Goal: Information Seeking & Learning: Learn about a topic

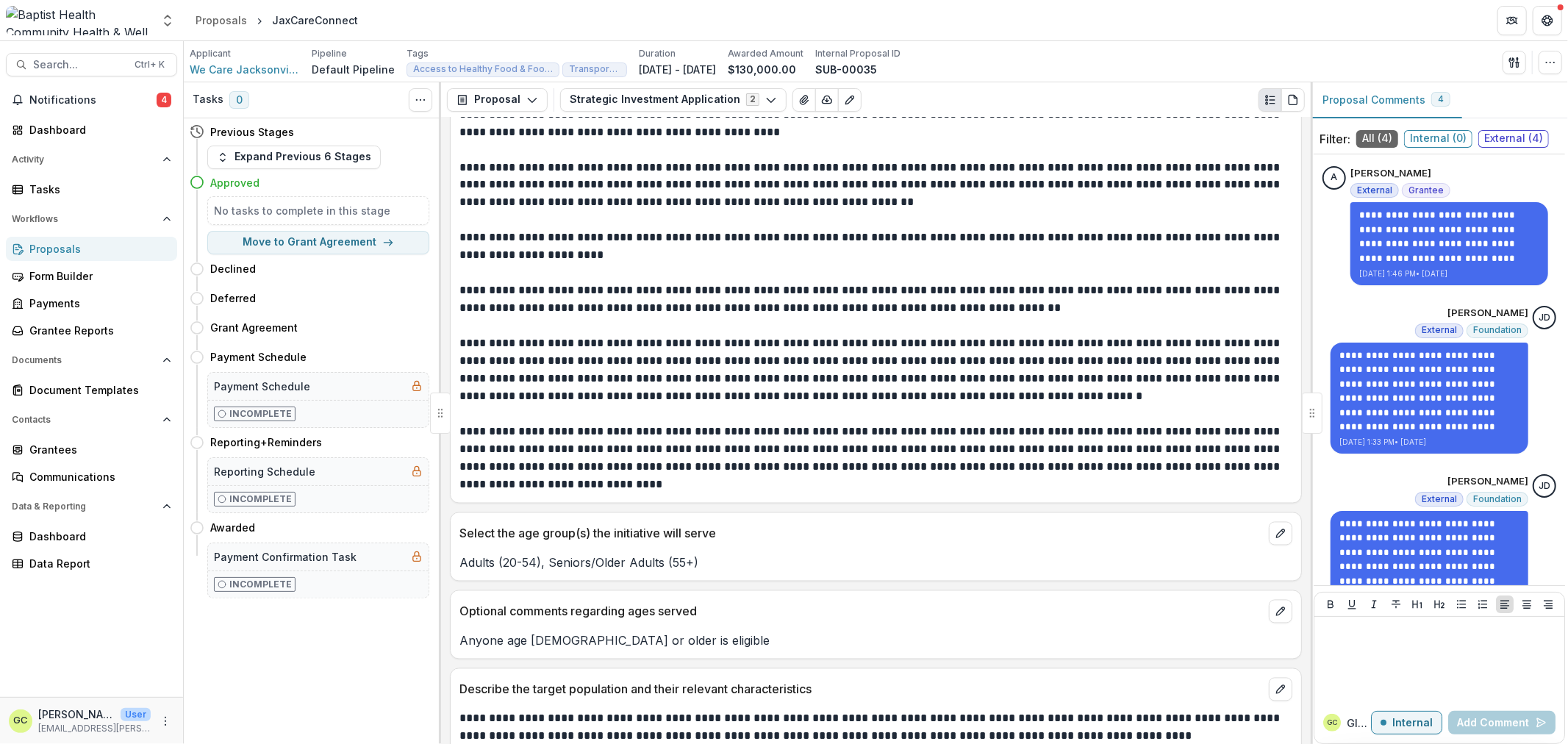
scroll to position [2285, 0]
click at [823, 310] on p "**********" at bounding box center [874, 300] width 829 height 35
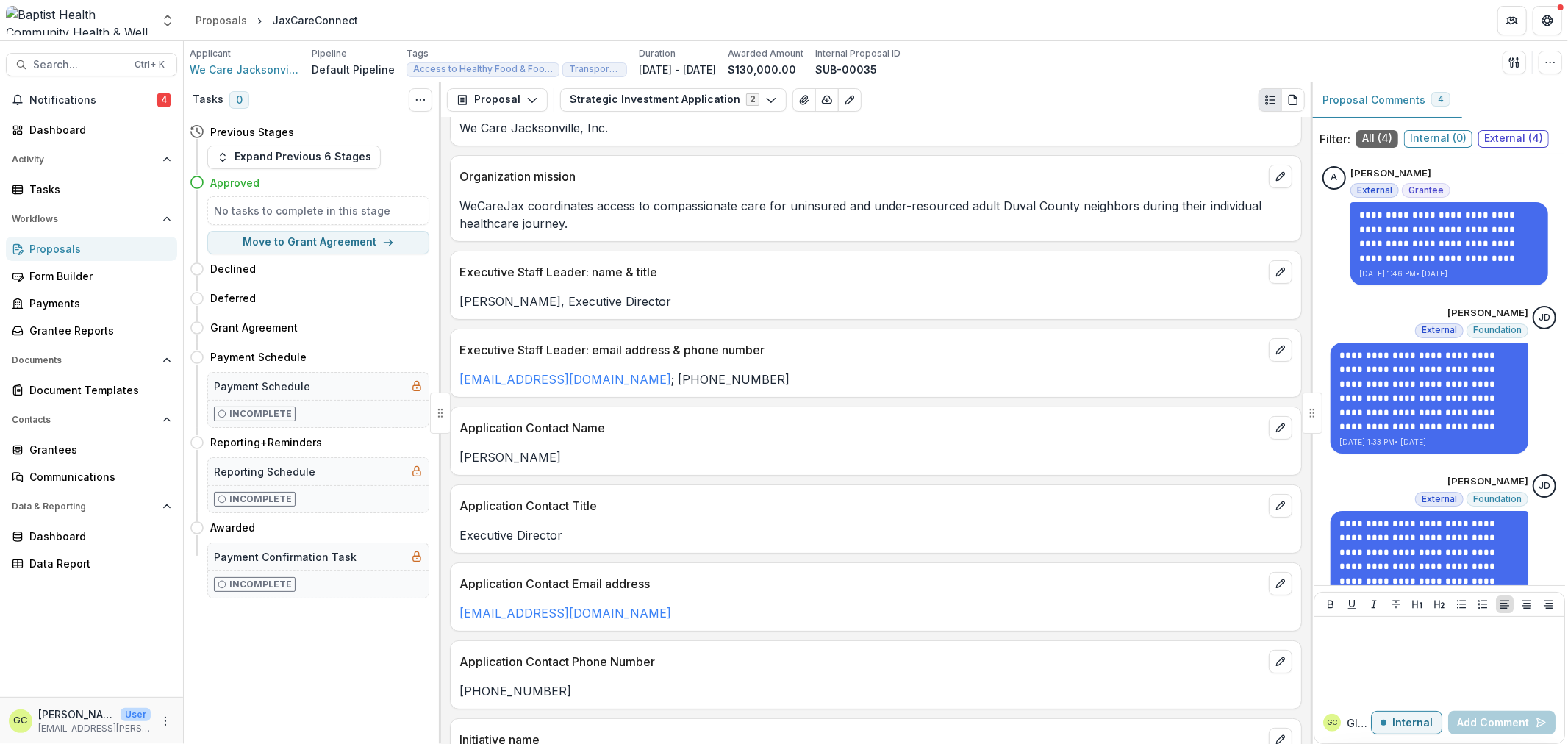
scroll to position [0, 0]
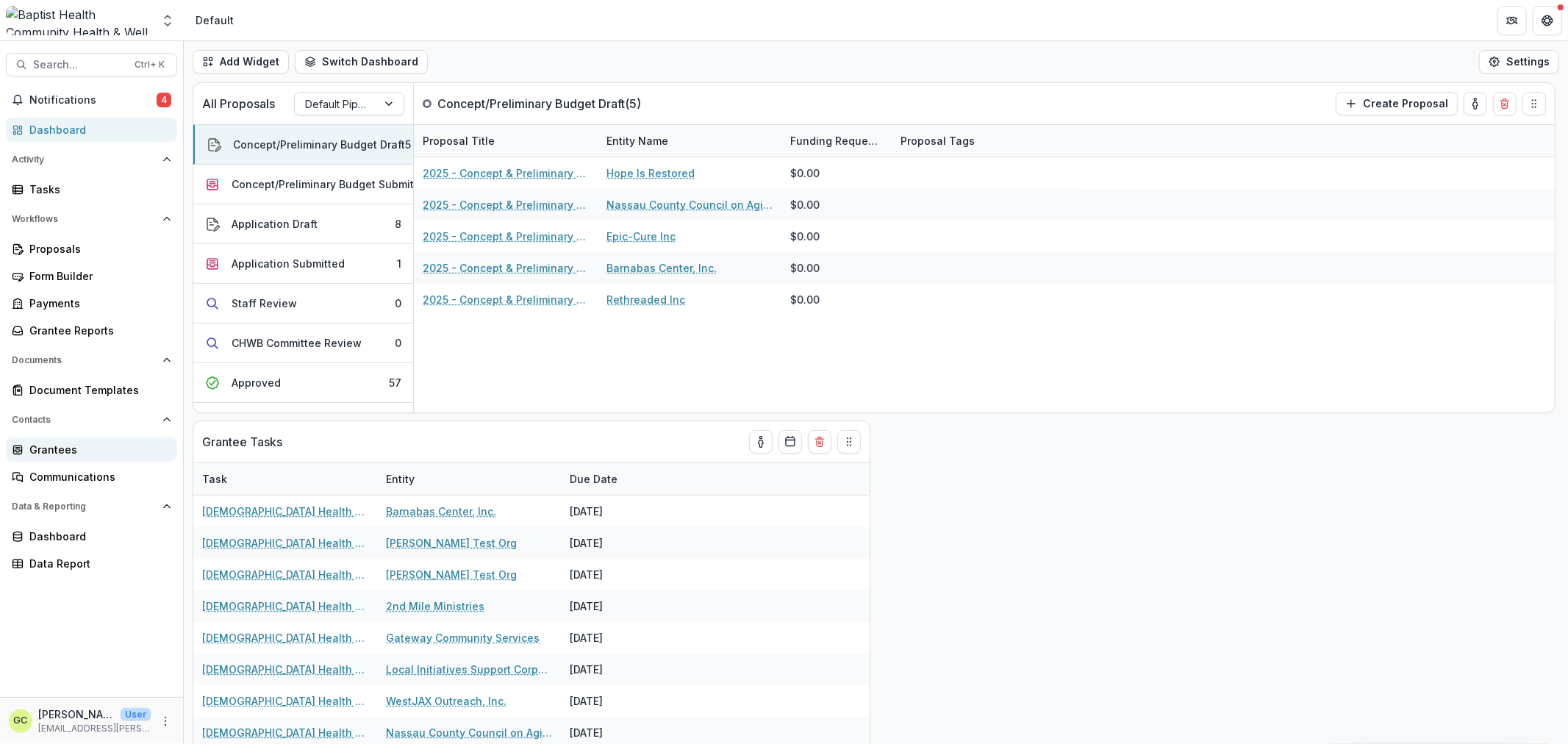
click at [82, 446] on div "Grantees" at bounding box center [98, 449] width 136 height 15
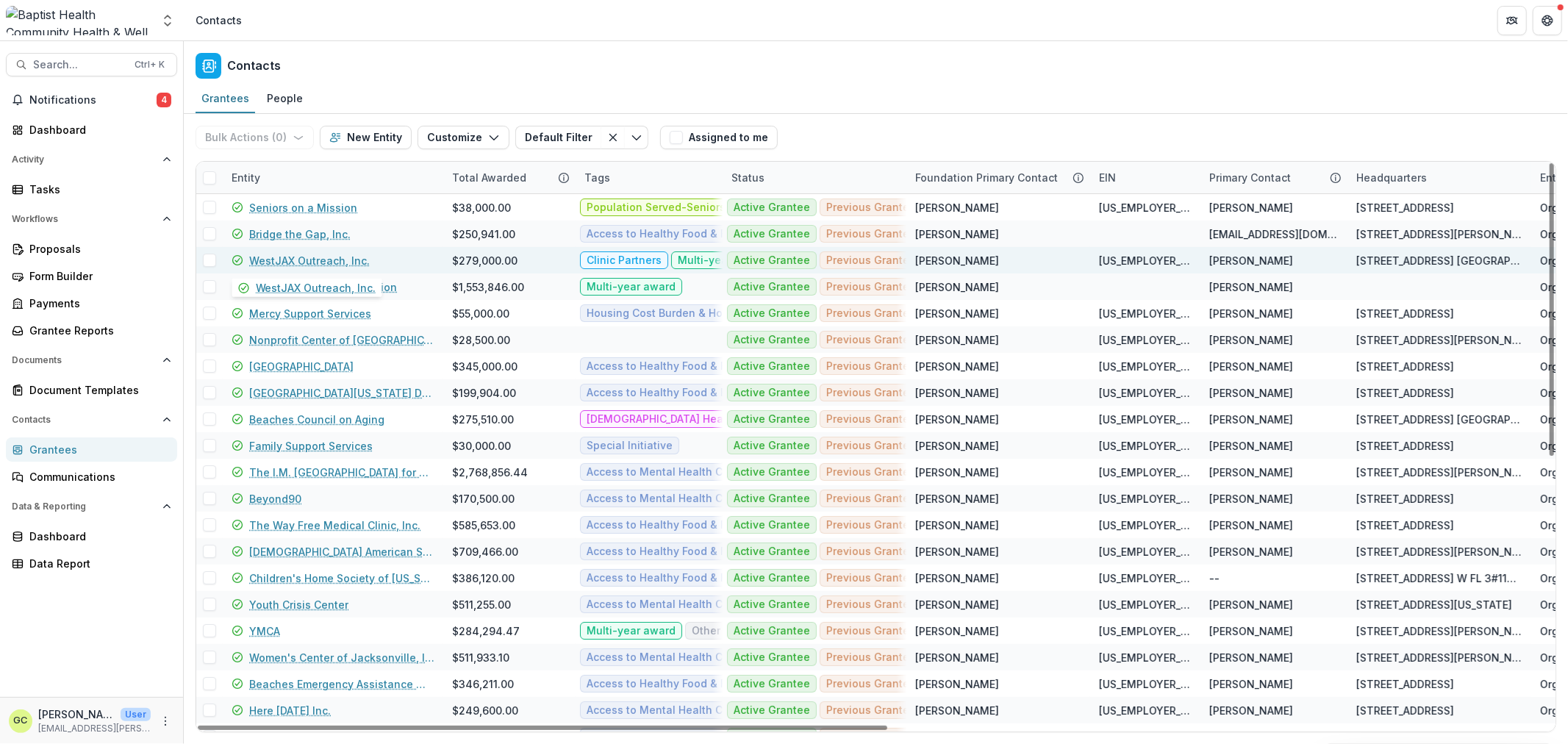
click at [272, 259] on link "WestJAX Outreach, Inc." at bounding box center [310, 260] width 121 height 15
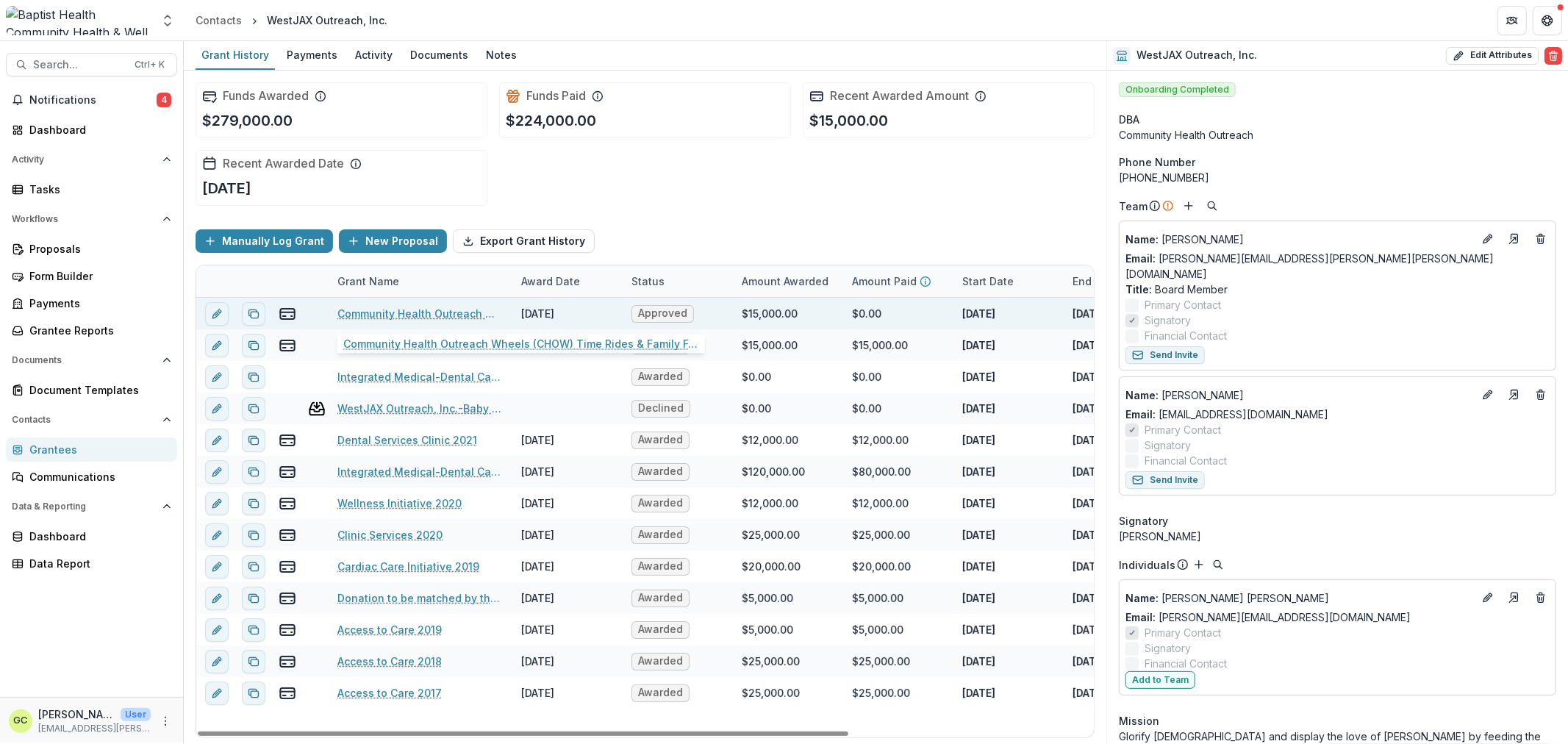
click at [447, 310] on link "Community Health Outreach Wheels (CHOW) Time Rides & Family Food Access" at bounding box center [420, 314] width 166 height 15
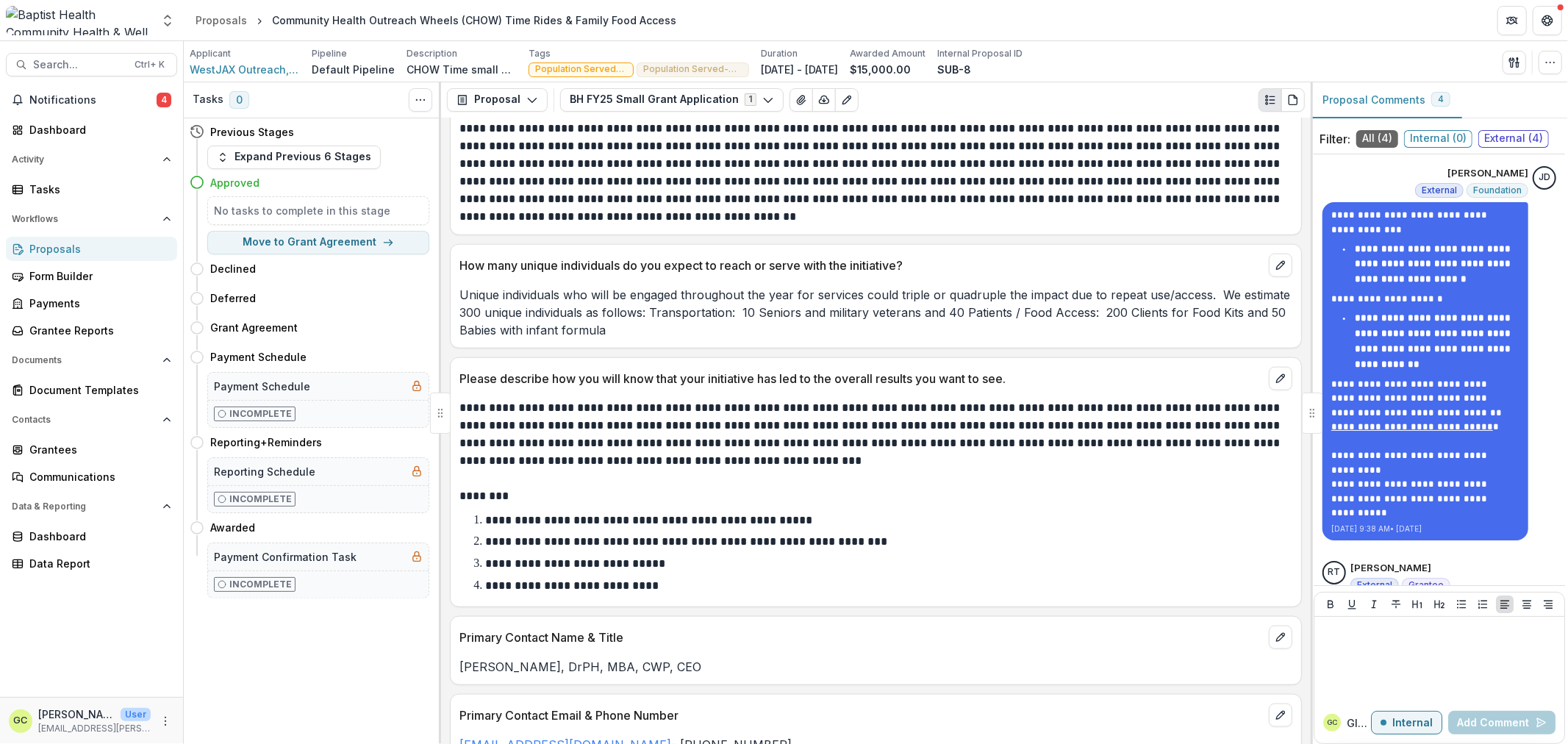
scroll to position [1268, 0]
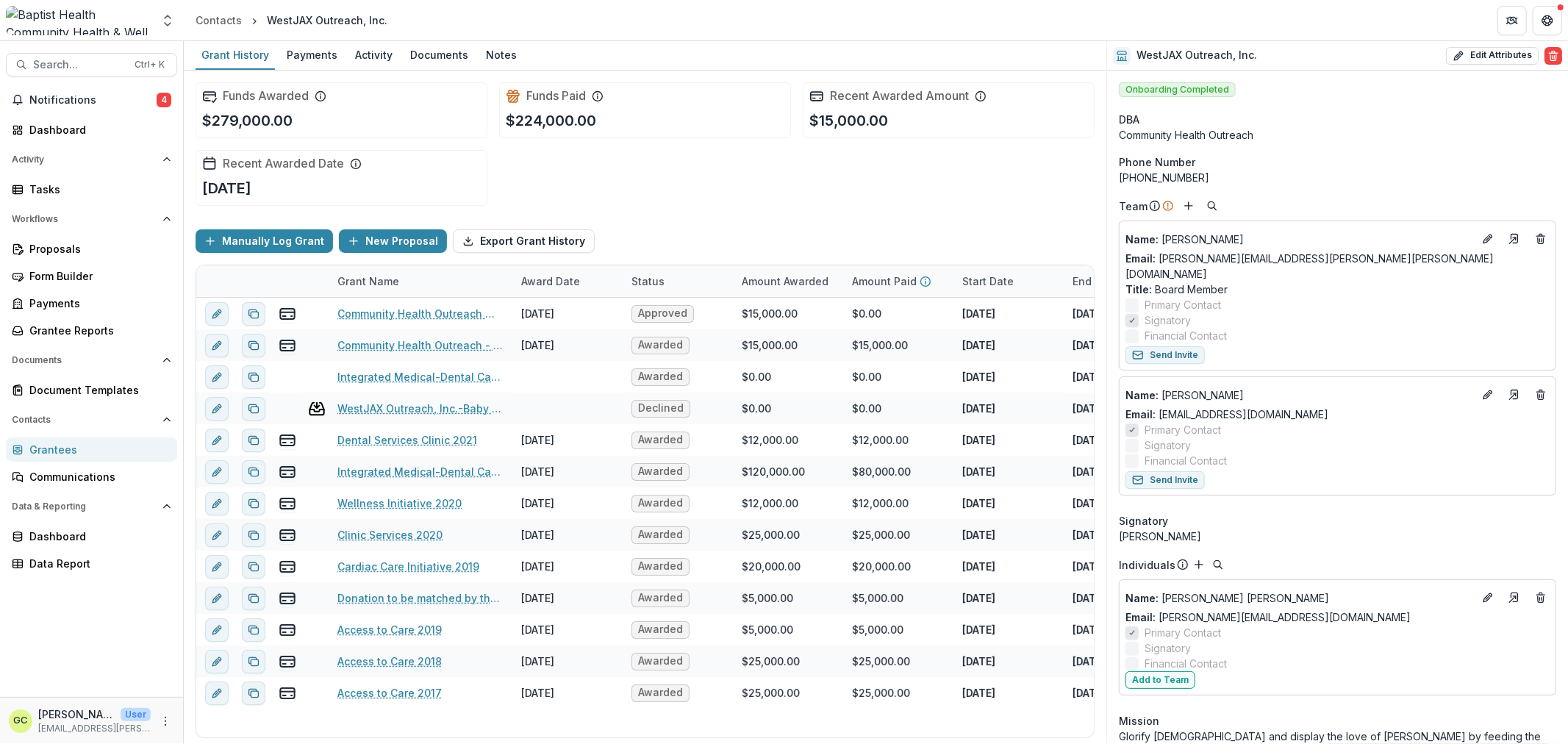
click at [50, 446] on div "Grantees" at bounding box center [98, 449] width 136 height 15
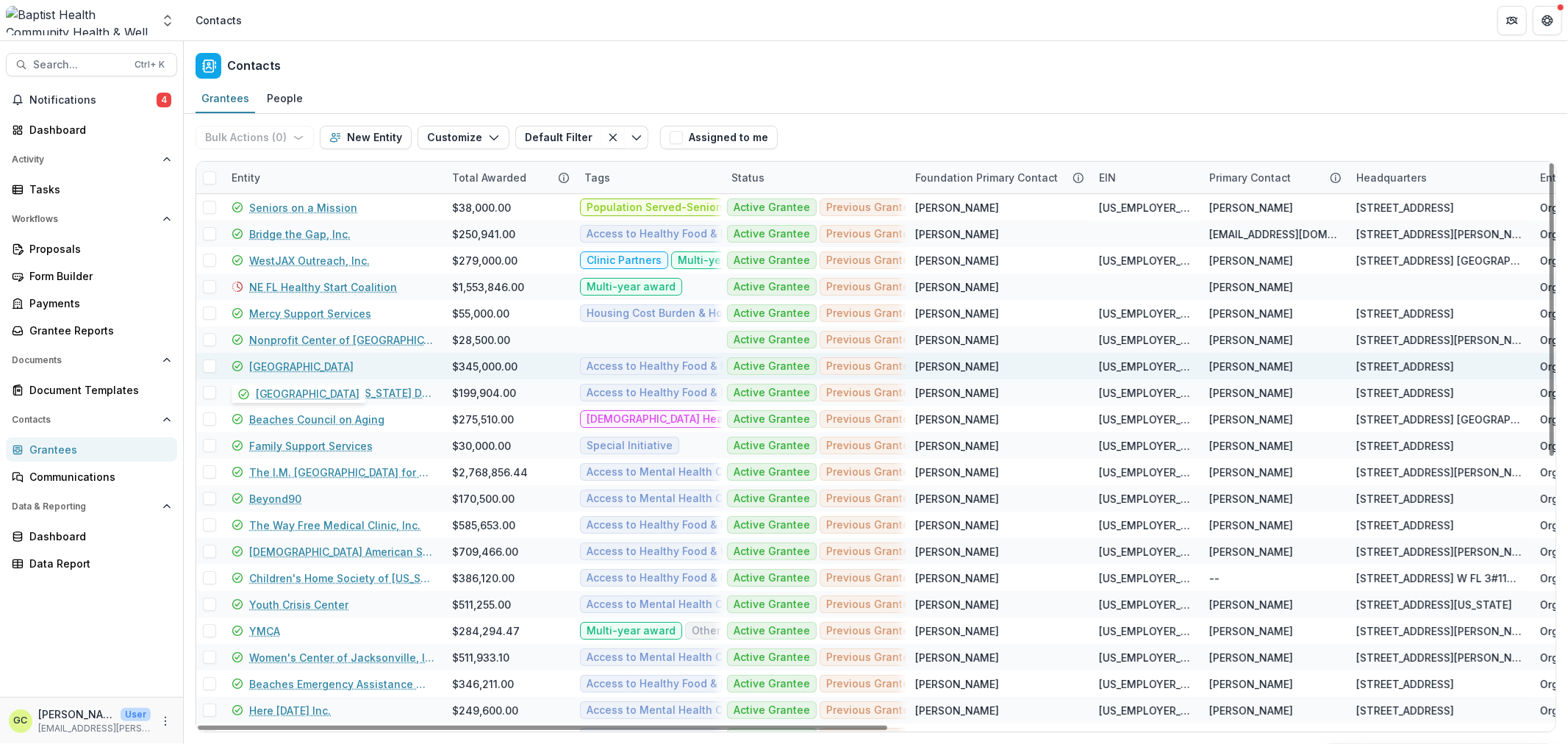
click at [271, 366] on link "[GEOGRAPHIC_DATA]" at bounding box center [301, 366] width 105 height 15
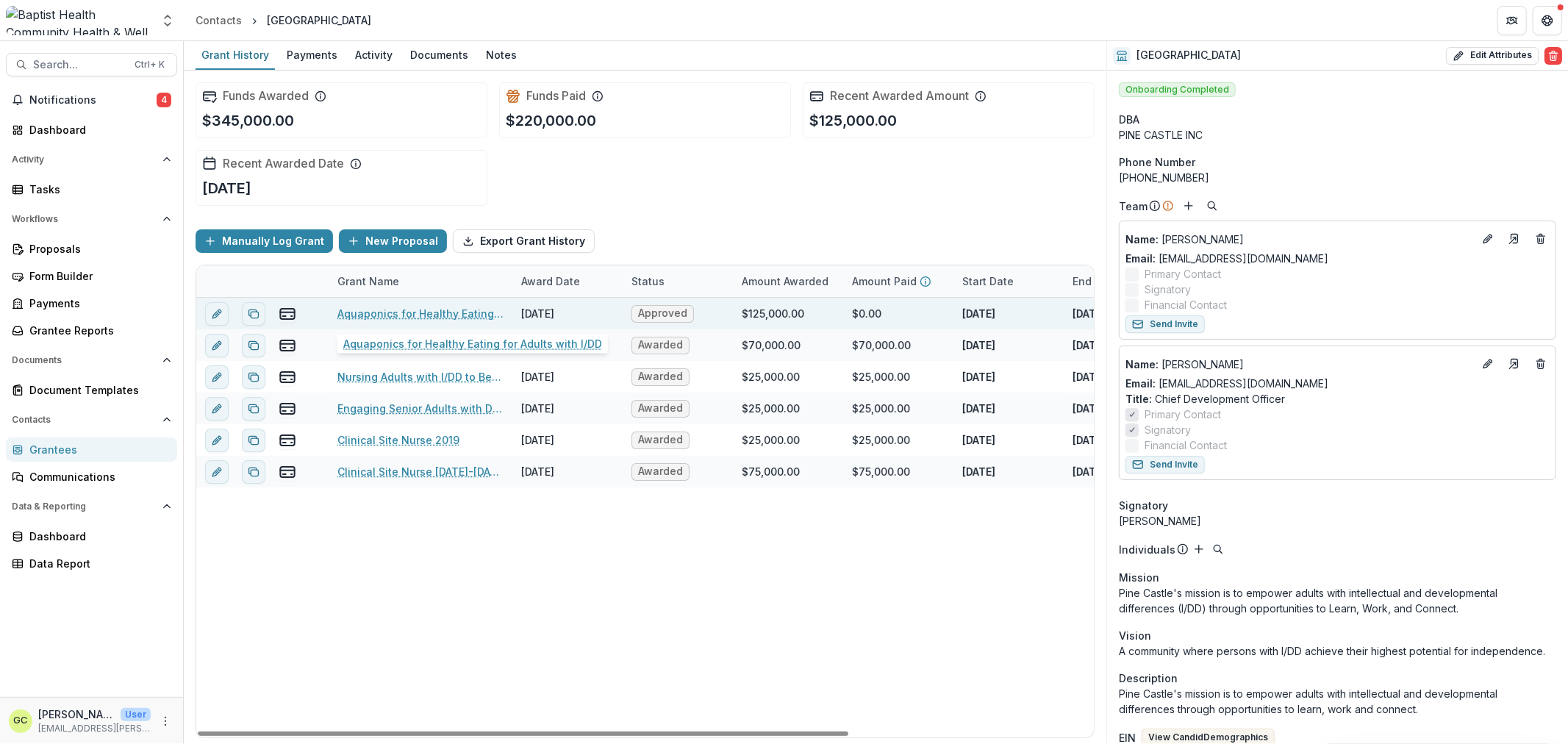
click at [427, 311] on link "Aquaponics for Healthy Eating for Adults with I/DD" at bounding box center [420, 314] width 166 height 15
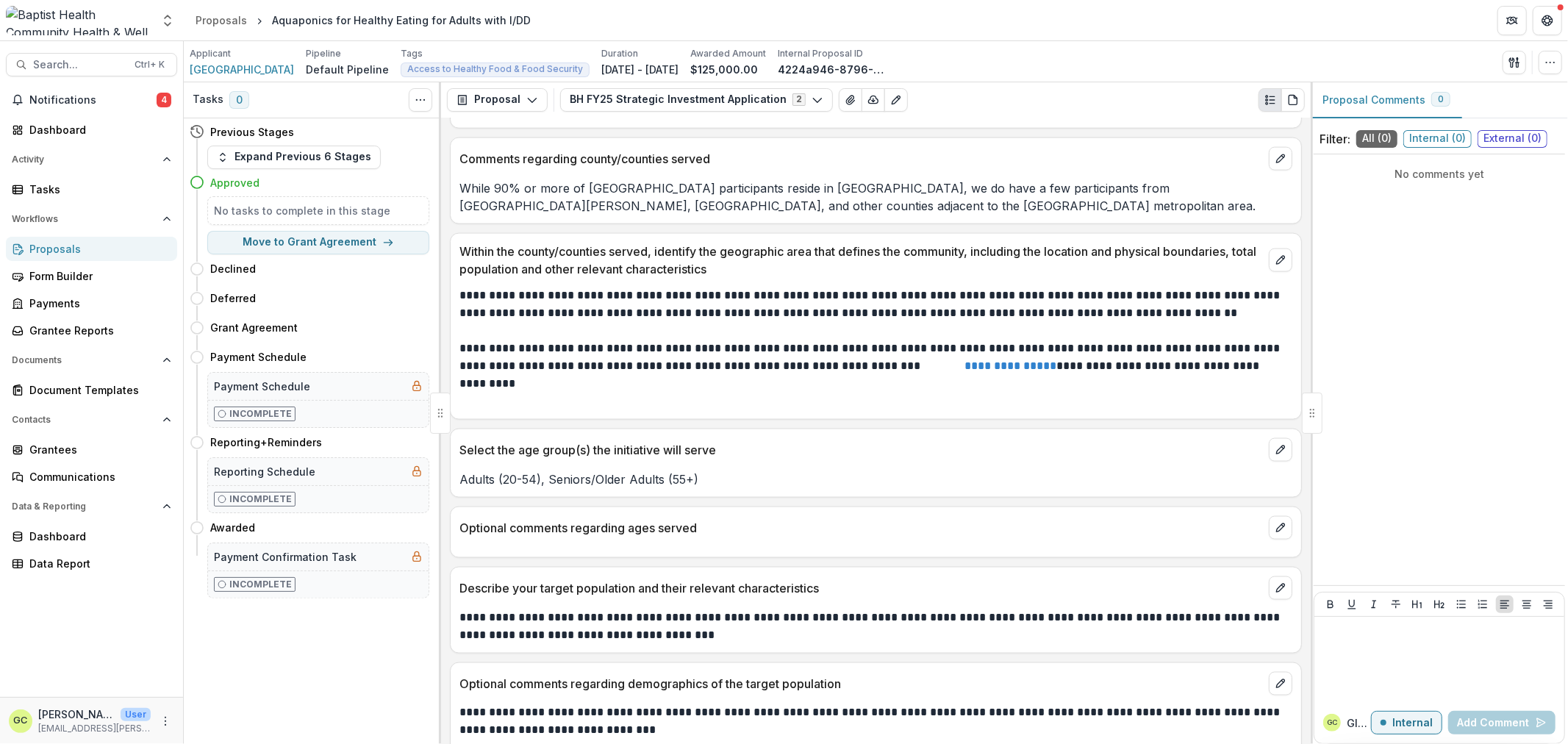
scroll to position [1770, 0]
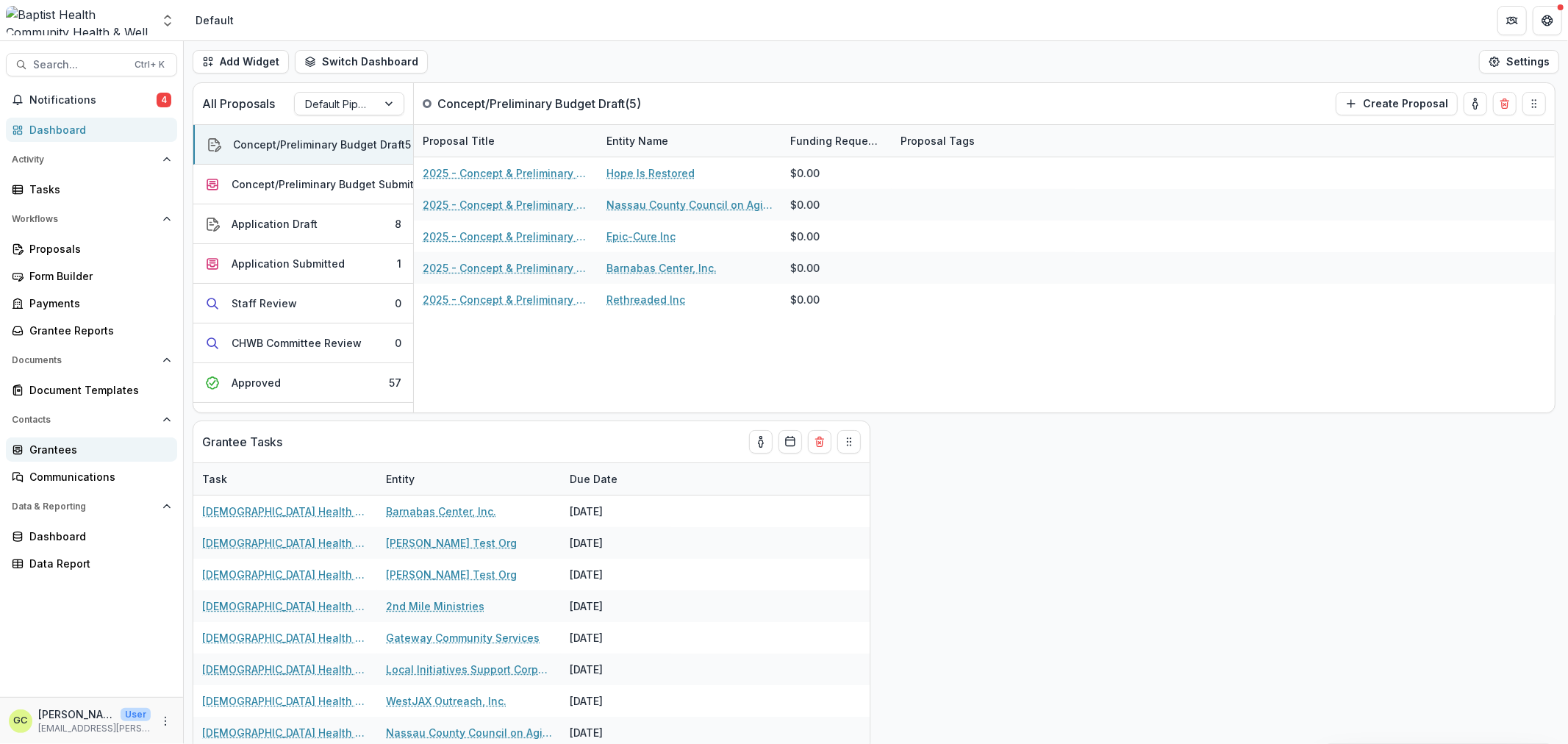
click at [66, 452] on div "Grantees" at bounding box center [98, 449] width 136 height 15
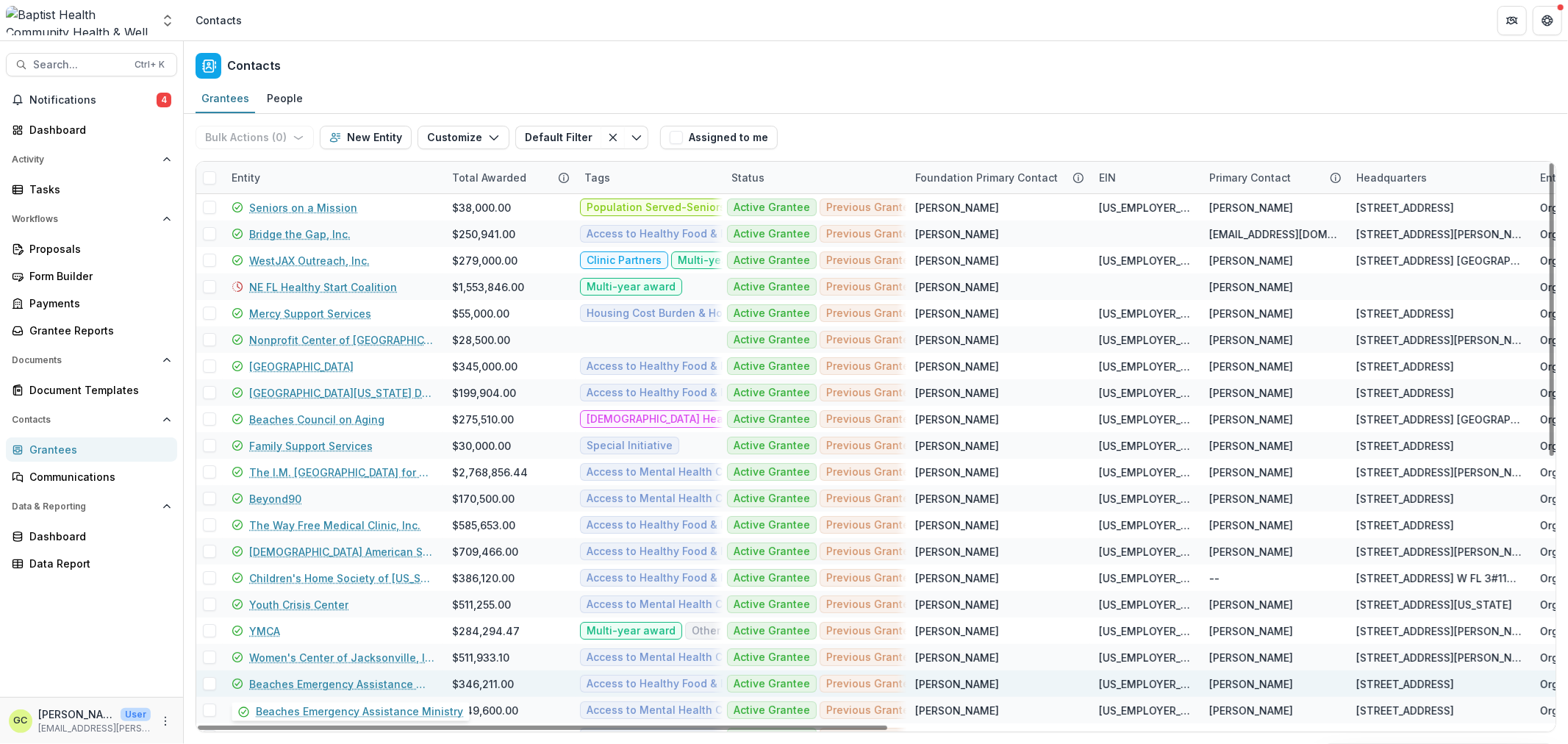
click at [317, 674] on div "Beaches Emergency Assistance Ministry" at bounding box center [333, 684] width 203 height 27
click at [307, 677] on link "Beaches Emergency Assistance Ministry" at bounding box center [342, 684] width 185 height 15
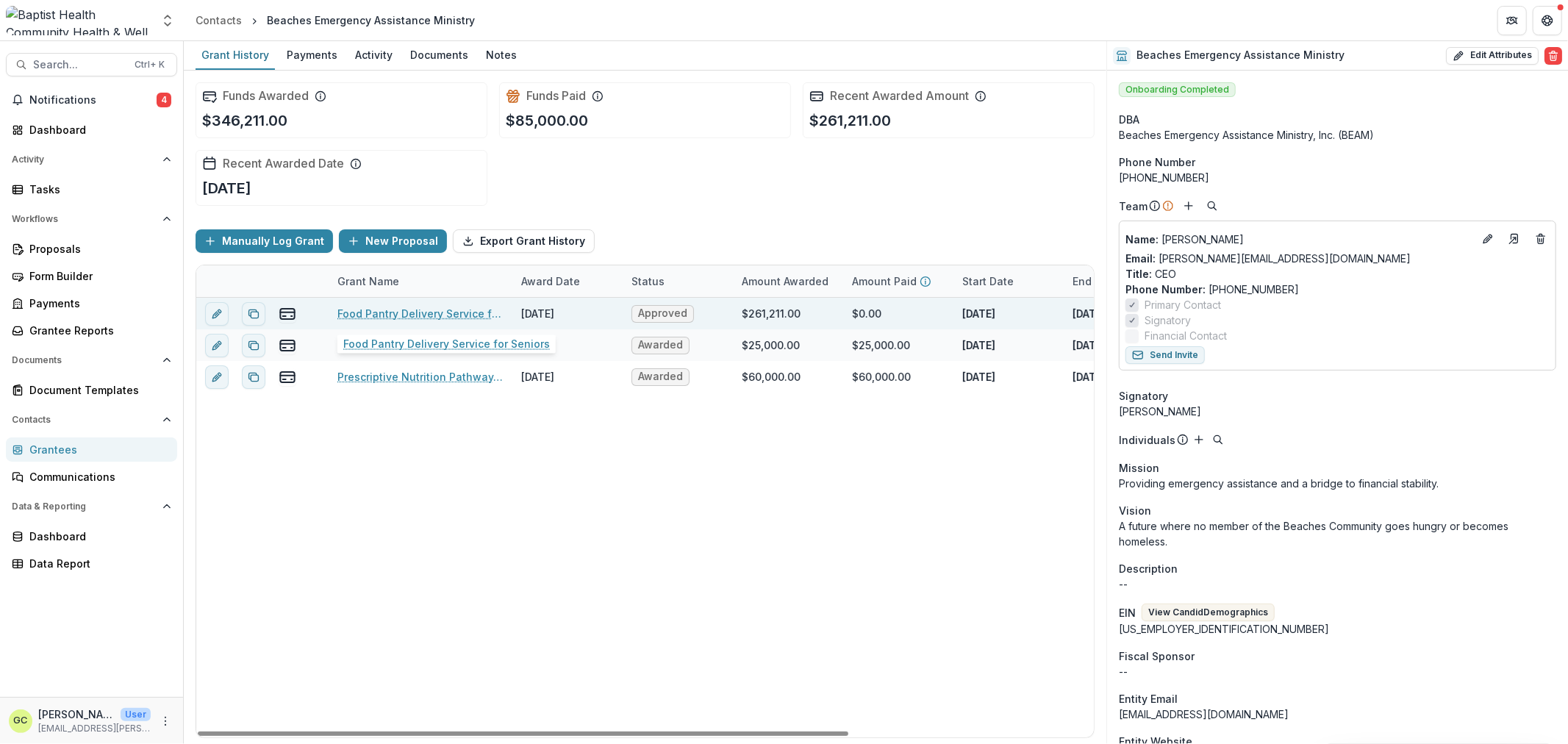
click at [435, 310] on link "Food Pantry Delivery Service for Seniors" at bounding box center [420, 314] width 166 height 15
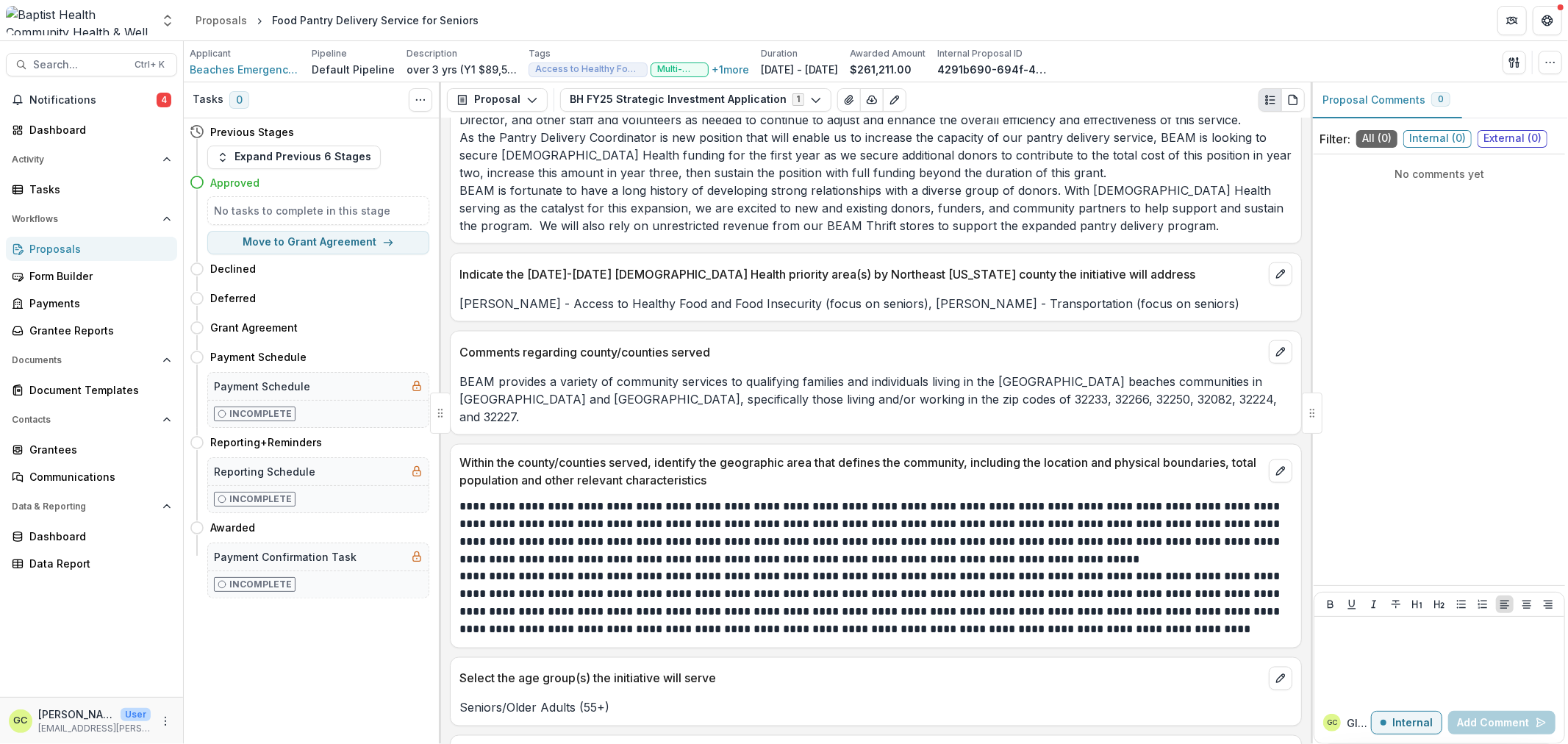
scroll to position [1892, 0]
